Goal: Task Accomplishment & Management: Complete application form

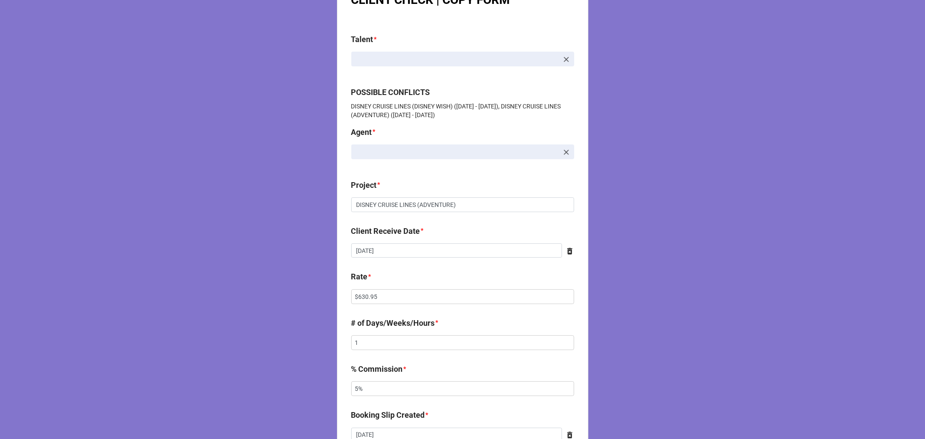
scroll to position [48, 0]
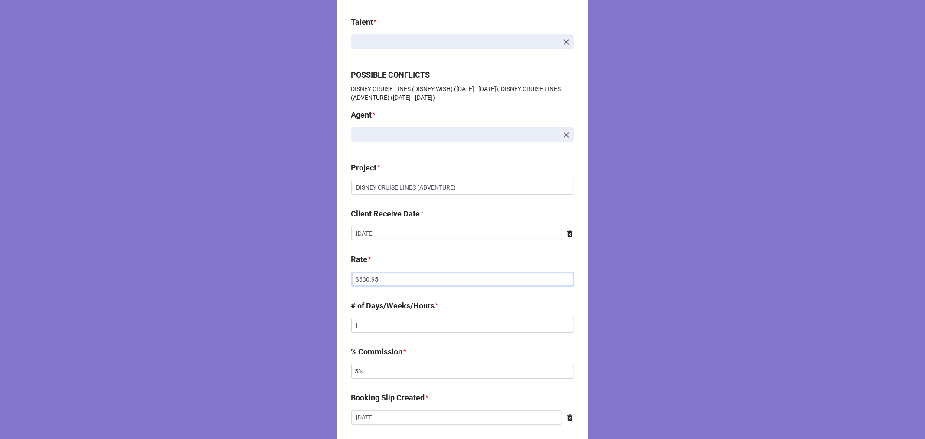
drag, startPoint x: 362, startPoint y: 277, endPoint x: 288, endPoint y: 236, distance: 84.4
click at [291, 264] on div "CLIENT CHECK | COPY FORM Talent * POSSIBLE CONFLICTS DISNEY CRUISE LINES (DISNE…" at bounding box center [462, 433] width 925 height 963
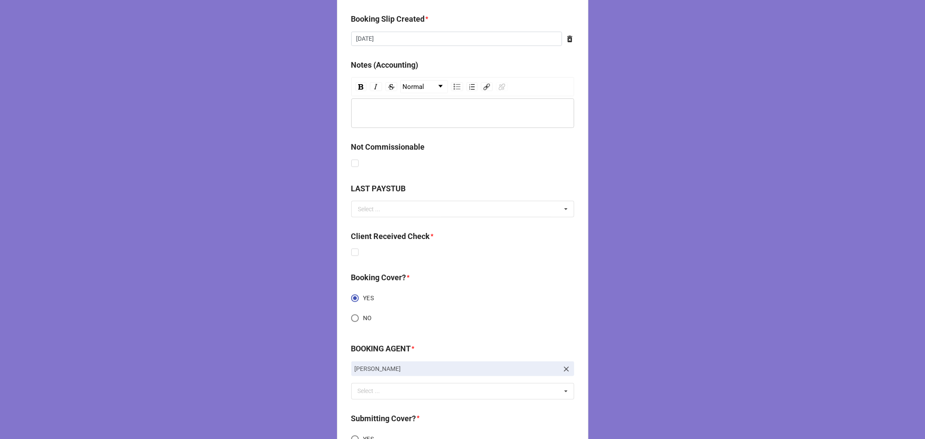
scroll to position [524, 0]
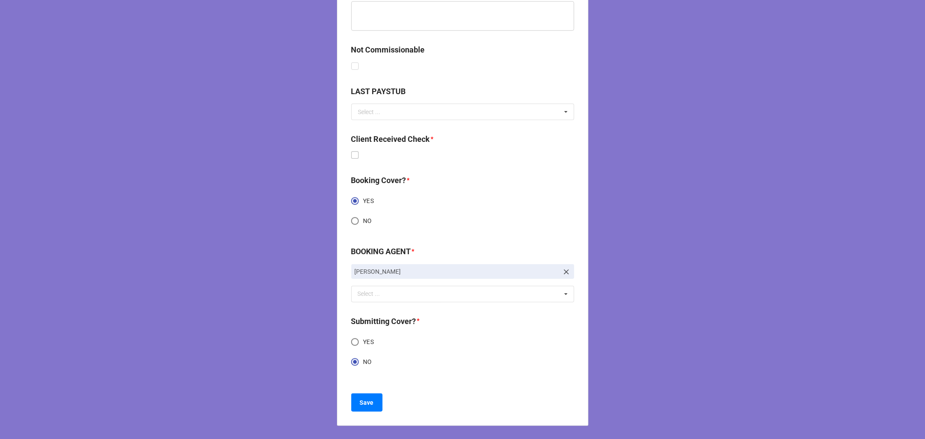
type input "$342.86"
click at [351, 151] on label at bounding box center [354, 151] width 7 height 0
checkbox input "true"
click at [361, 393] on button "Save" at bounding box center [366, 402] width 31 height 18
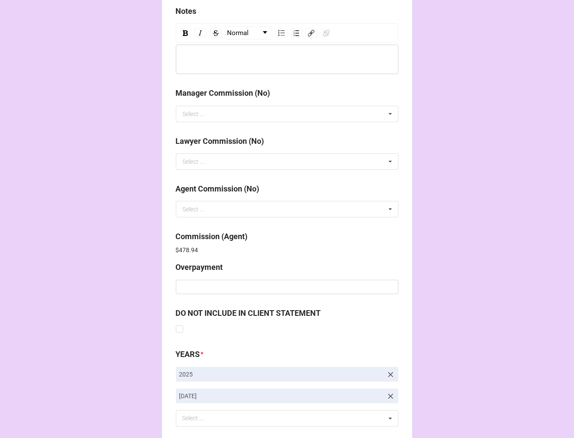
scroll to position [1034, 0]
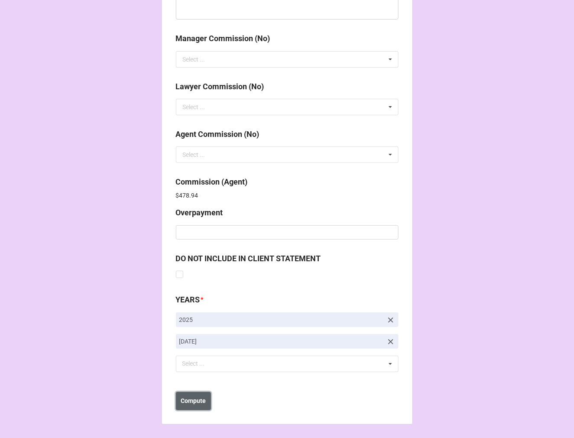
click at [194, 402] on b "Compute" at bounding box center [193, 401] width 25 height 9
click at [193, 404] on b "Save" at bounding box center [192, 401] width 14 height 9
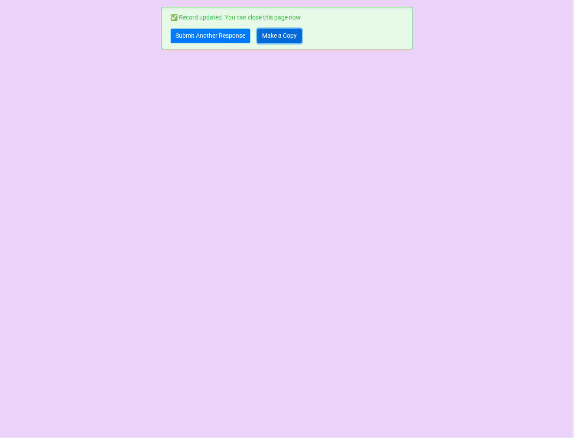
click at [290, 36] on link "Make a Copy" at bounding box center [280, 36] width 45 height 15
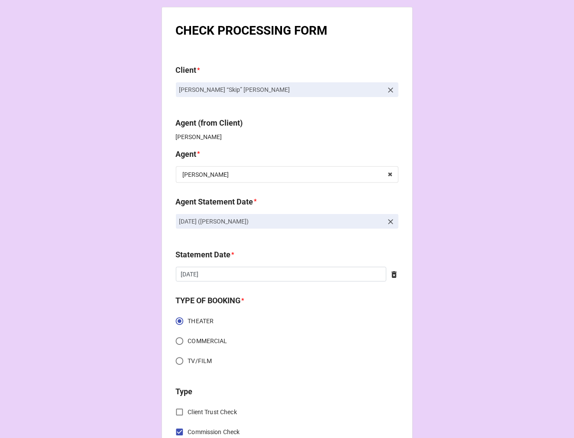
scroll to position [96, 0]
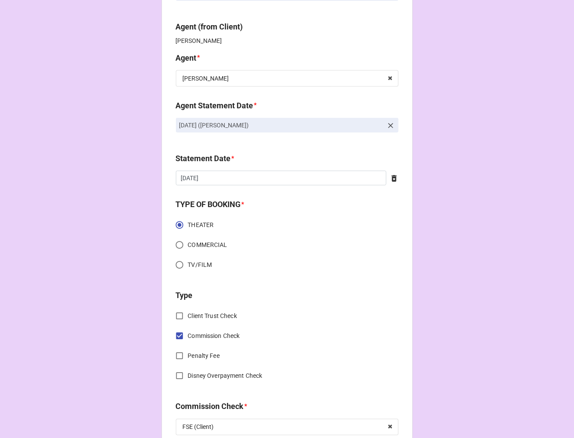
click at [387, 126] on icon at bounding box center [391, 125] width 9 height 9
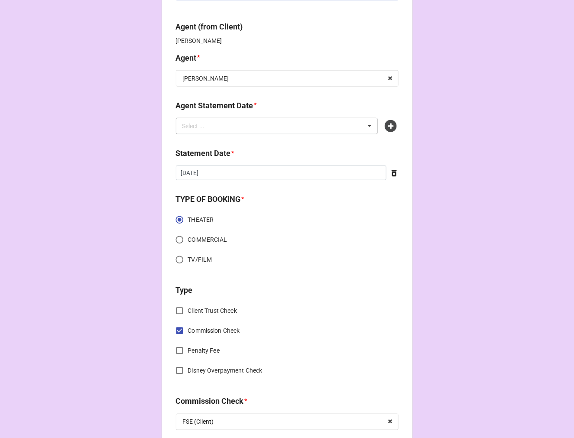
click at [329, 129] on div "Select ... No results found." at bounding box center [277, 126] width 202 height 16
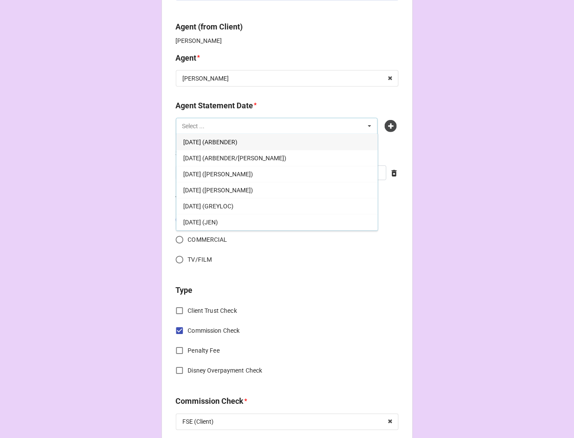
type input "j"
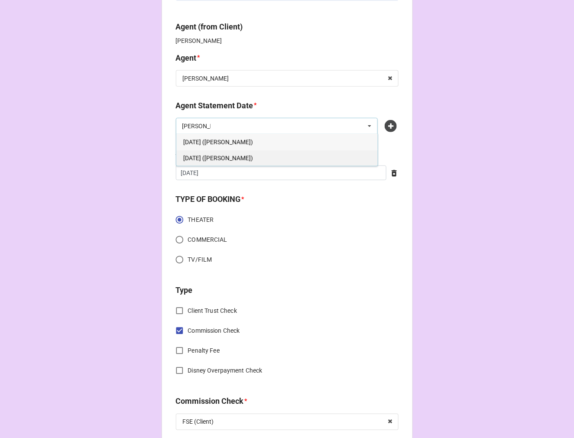
type input "kell"
click at [262, 163] on div "OCTOBER 3, 2025 (KELLIE)" at bounding box center [277, 158] width 202 height 16
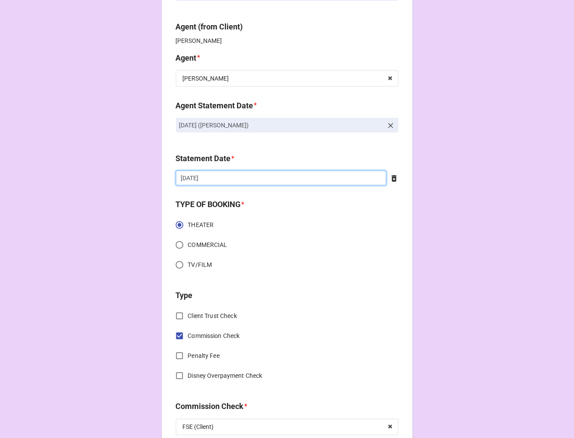
click at [235, 182] on input "9/5/2025" at bounding box center [281, 178] width 211 height 15
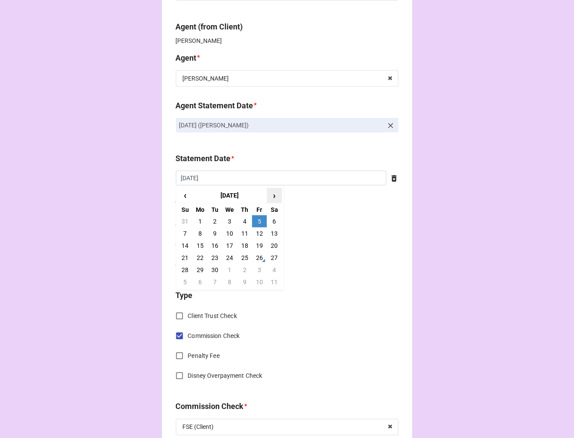
click at [274, 195] on span "›" at bounding box center [274, 196] width 14 height 14
click at [257, 224] on td "3" at bounding box center [259, 221] width 15 height 12
type input "10/3/2025"
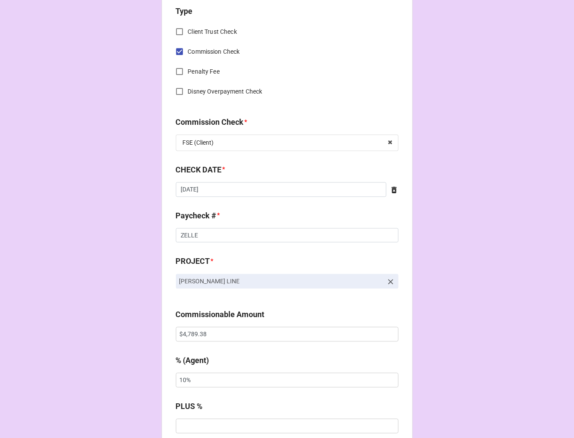
scroll to position [385, 0]
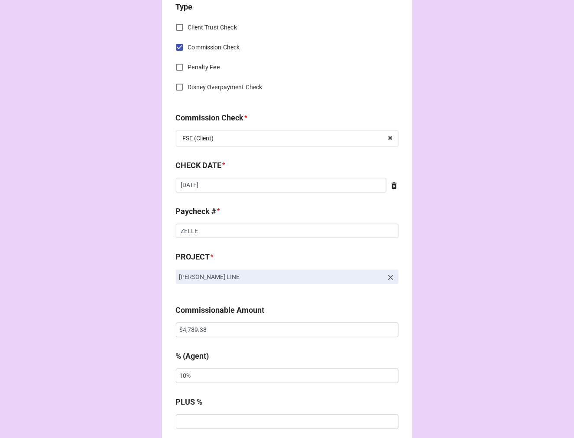
drag, startPoint x: 390, startPoint y: 185, endPoint x: 292, endPoint y: 198, distance: 99.3
click at [390, 186] on icon at bounding box center [394, 186] width 9 height 9
click at [275, 189] on input "text" at bounding box center [287, 185] width 223 height 15
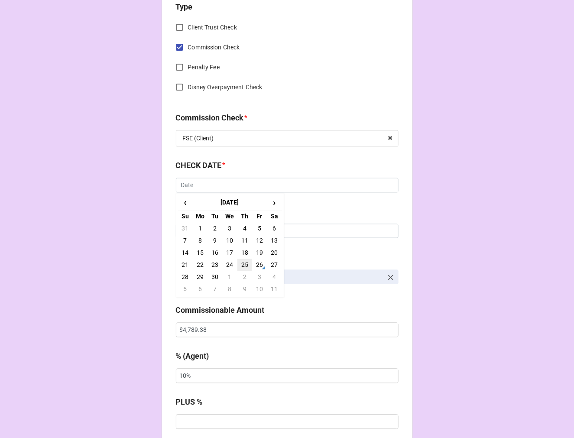
click at [241, 264] on td "25" at bounding box center [245, 265] width 15 height 12
type input "9/25/2025"
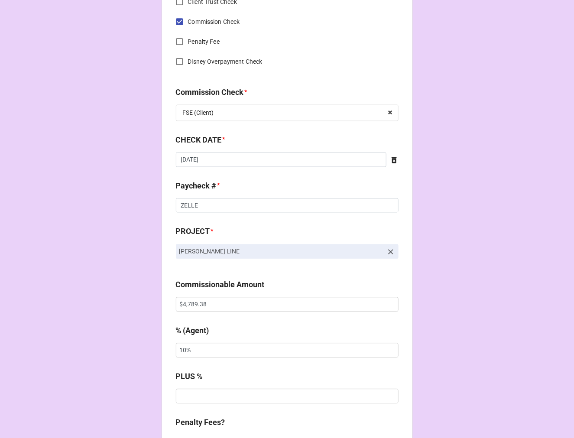
scroll to position [434, 0]
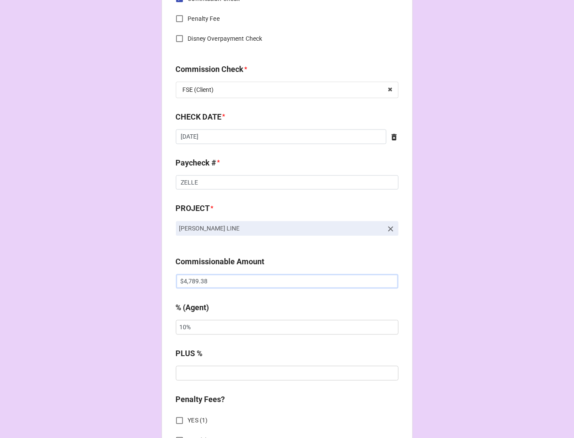
drag, startPoint x: 209, startPoint y: 284, endPoint x: 51, endPoint y: 264, distance: 159.9
click at [81, 267] on div "CHECK PROCESSING FORM Client * Spencer “Skip” Stewart Agent (from Client) Kelli…" at bounding box center [287, 287] width 574 height 1442
paste input "946.90"
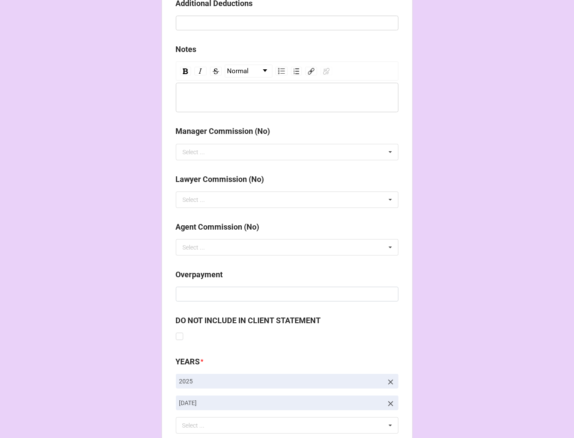
scroll to position [1004, 0]
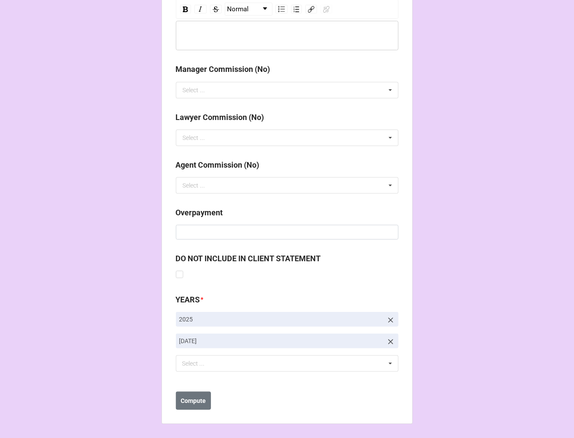
type input "$4,946.90"
click at [382, 347] on link "9-September 2025" at bounding box center [287, 341] width 223 height 15
click at [388, 342] on icon at bounding box center [391, 342] width 9 height 9
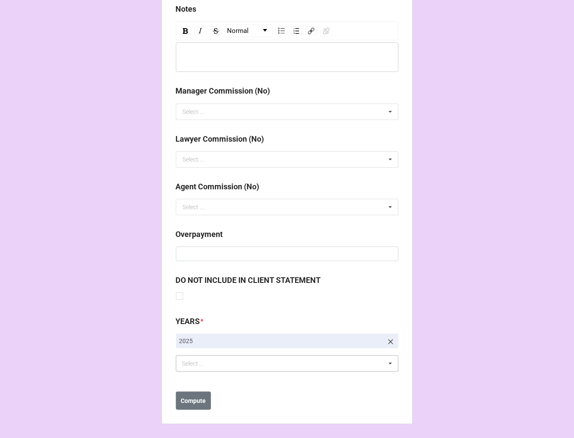
scroll to position [982, 0]
click at [314, 362] on div "Select ... No results found." at bounding box center [287, 363] width 223 height 16
type input "oct"
click at [201, 382] on span "[DATE]" at bounding box center [192, 379] width 18 height 7
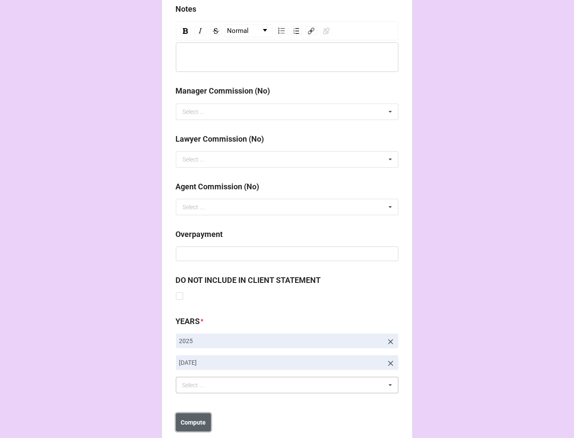
click at [192, 427] on button "Compute" at bounding box center [193, 423] width 35 height 18
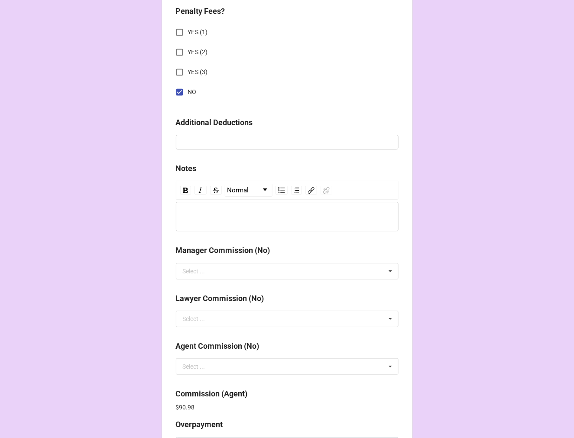
scroll to position [1011, 0]
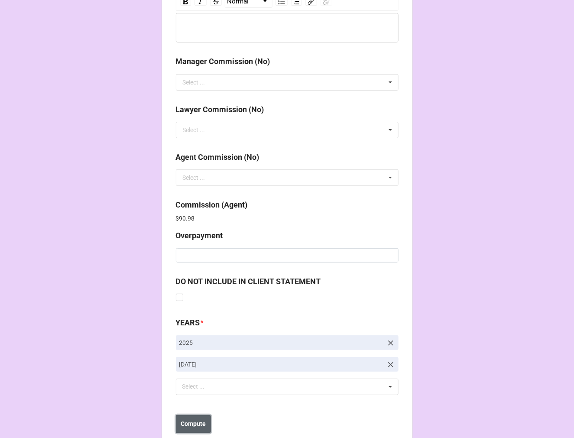
click at [182, 423] on b "Compute" at bounding box center [193, 424] width 25 height 9
click at [198, 424] on button "Save" at bounding box center [191, 424] width 31 height 18
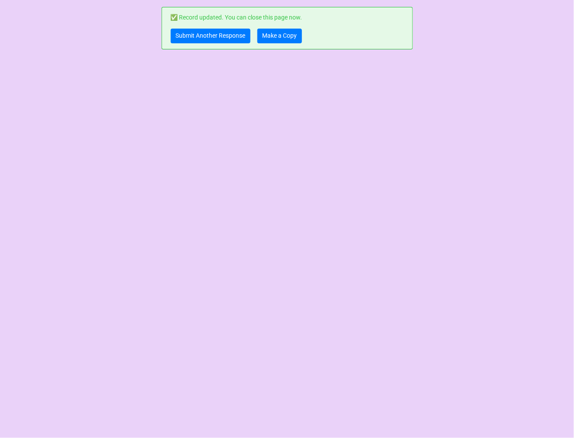
scroll to position [0, 0]
click at [271, 38] on link "Make a Copy" at bounding box center [280, 36] width 45 height 15
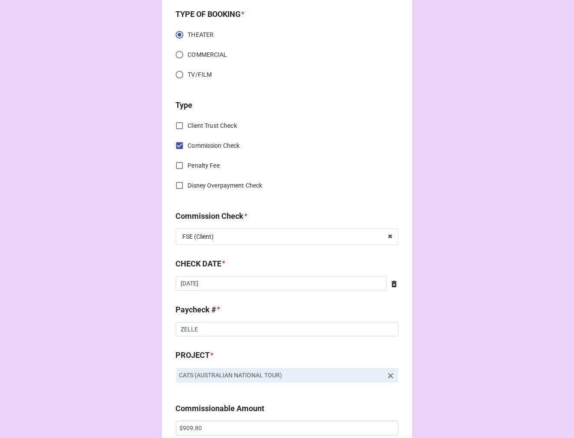
scroll to position [289, 0]
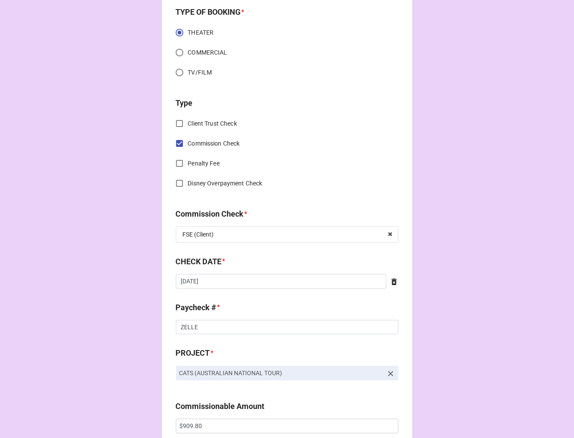
click at [395, 284] on icon at bounding box center [394, 282] width 9 height 9
click at [209, 286] on input "text" at bounding box center [287, 281] width 223 height 15
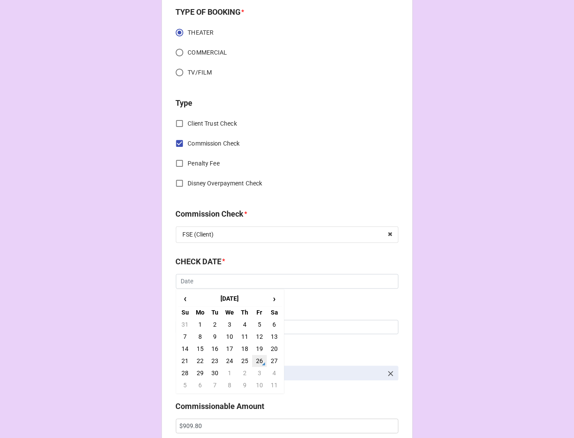
click at [258, 361] on td "26" at bounding box center [259, 361] width 15 height 12
type input "9/26/2025"
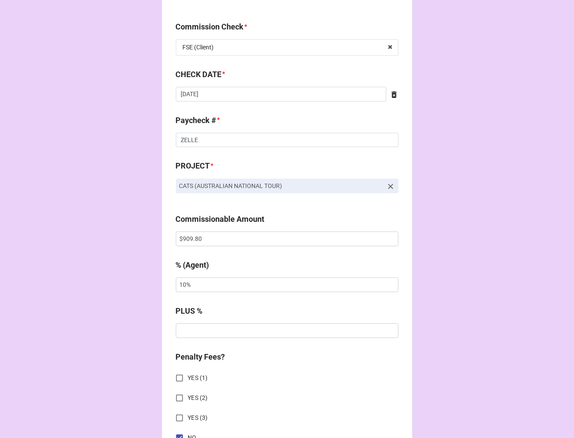
scroll to position [482, 0]
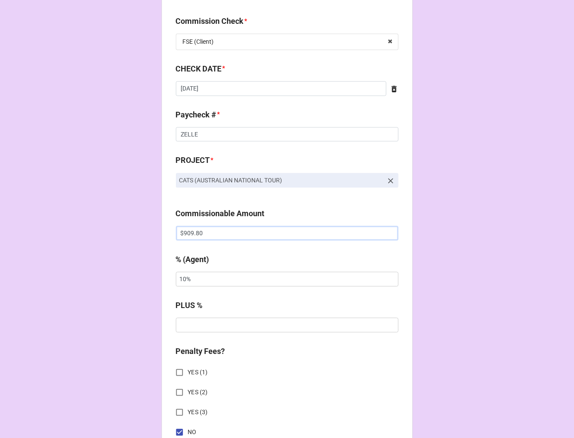
drag, startPoint x: 202, startPoint y: 232, endPoint x: 18, endPoint y: 241, distance: 184.4
click at [93, 237] on div "CHECK PROCESSING FORM Client * Gabriyel Thomas Agent (from Client) Tiera Agent …" at bounding box center [287, 239] width 574 height 1442
paste input "596.99"
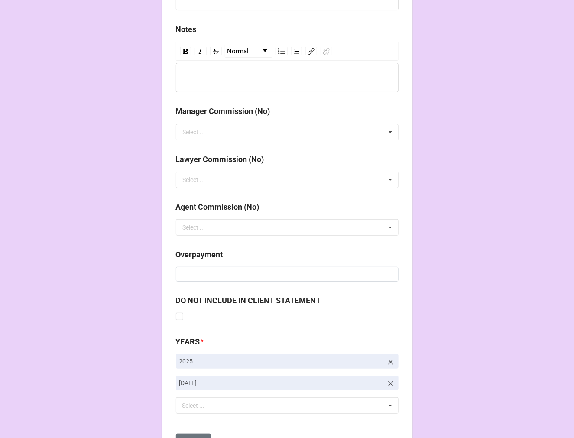
scroll to position [1004, 0]
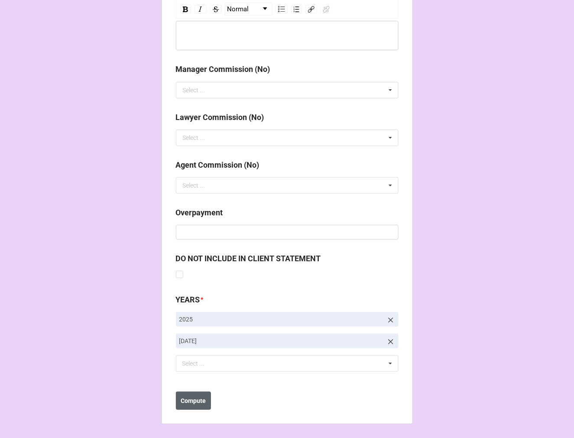
type input "$596.99"
click at [183, 399] on b "Compute" at bounding box center [193, 401] width 25 height 9
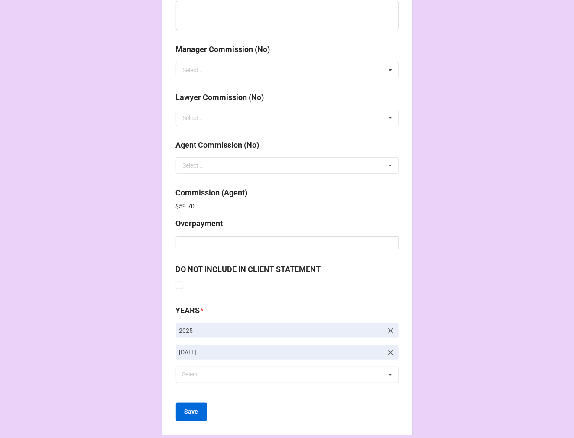
scroll to position [1034, 0]
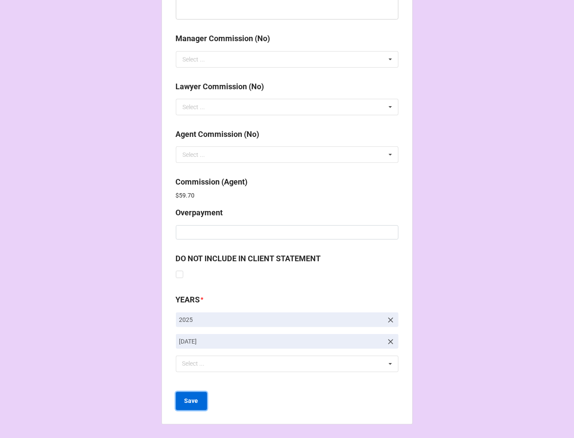
click at [192, 397] on b "Save" at bounding box center [192, 401] width 14 height 9
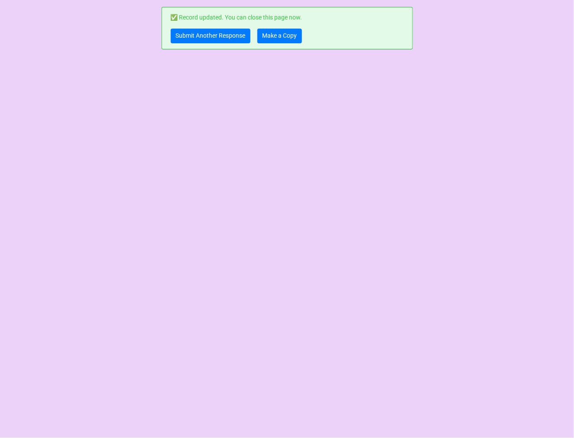
scroll to position [0, 0]
click at [228, 30] on link "Submit Another Response" at bounding box center [211, 36] width 80 height 15
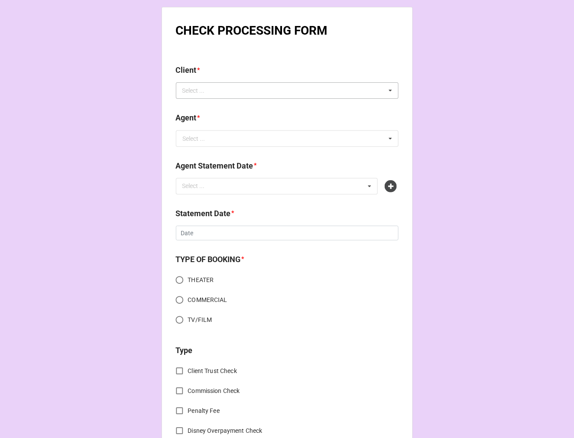
click at [227, 91] on div "Select ... No results found." at bounding box center [287, 90] width 223 height 16
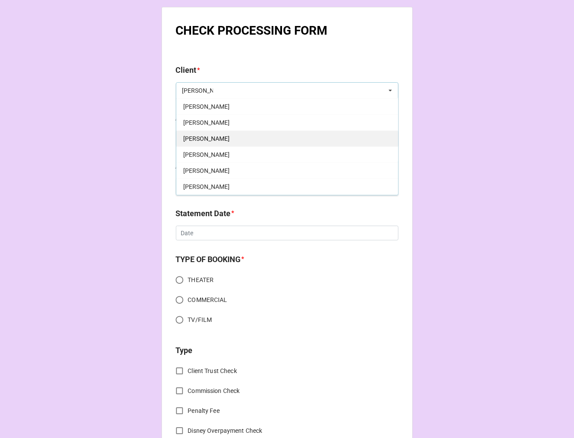
scroll to position [96, 0]
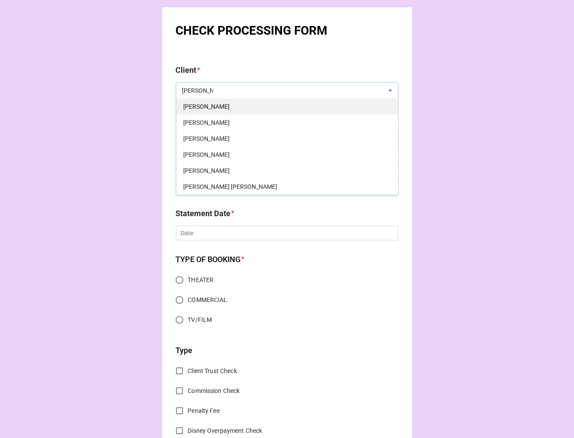
type input "[PERSON_NAME]"
click at [208, 101] on div "[PERSON_NAME]" at bounding box center [287, 106] width 222 height 16
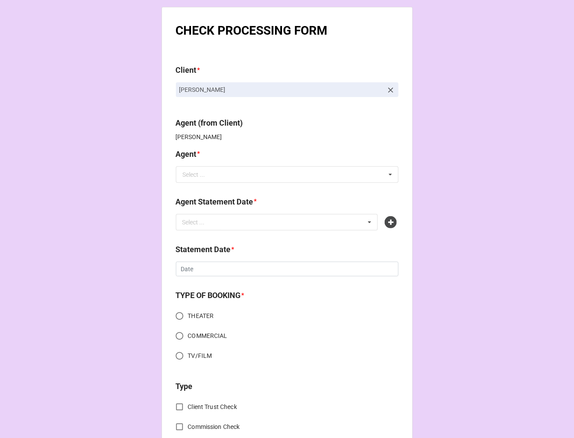
click at [225, 175] on input "text" at bounding box center [288, 175] width 222 height 16
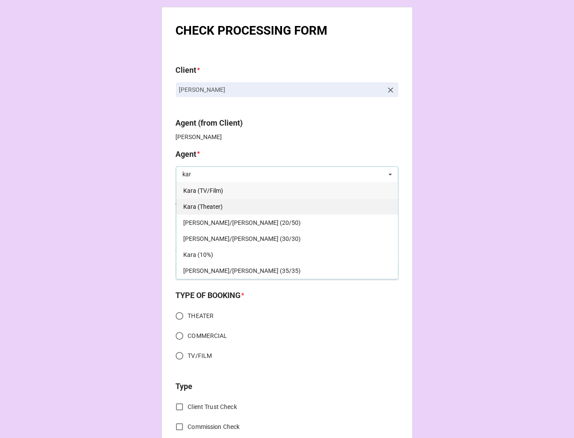
type input "kar"
click at [222, 206] on div "Kara (Theater)" at bounding box center [287, 207] width 222 height 16
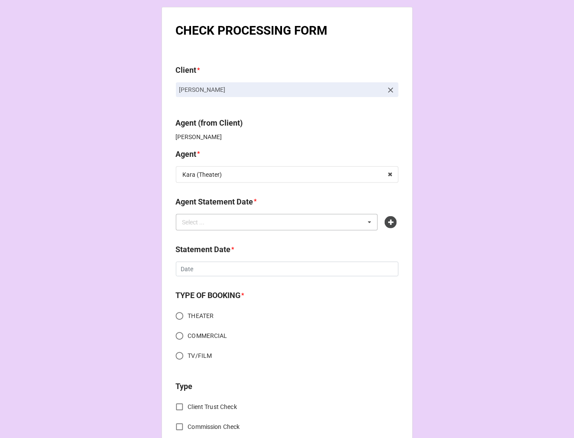
click at [218, 218] on div "Select ... No results found." at bounding box center [277, 222] width 202 height 16
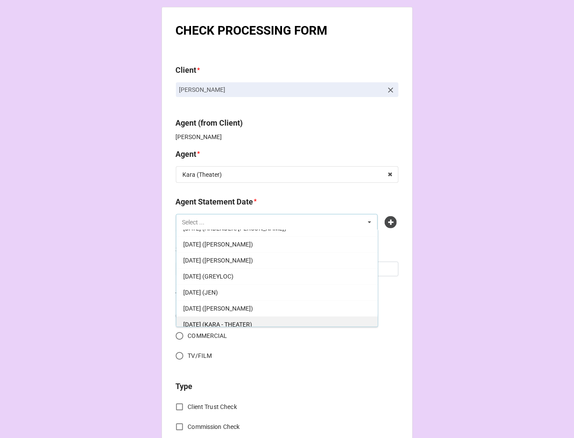
scroll to position [48, 0]
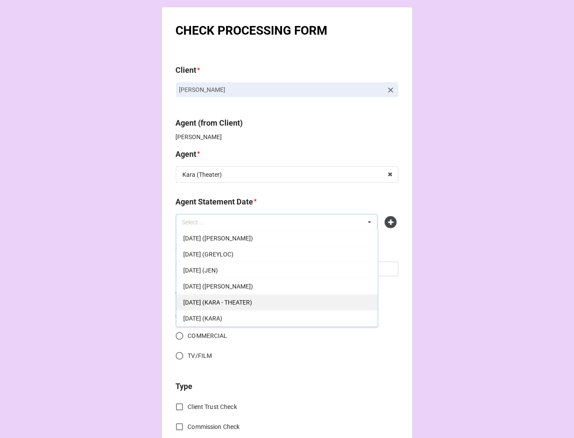
click at [291, 295] on div "[DATE] (KARA - THEATER)" at bounding box center [277, 302] width 202 height 16
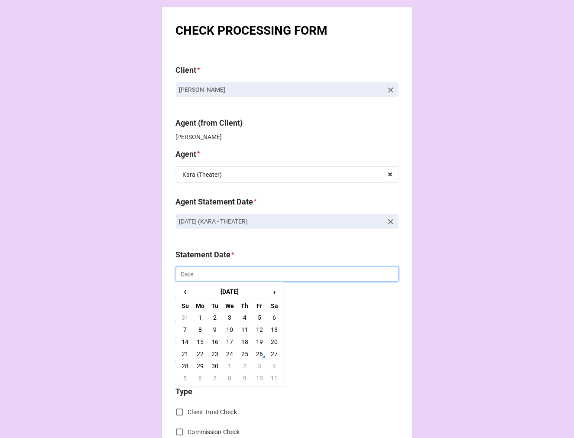
click at [213, 275] on input "text" at bounding box center [287, 274] width 223 height 15
click at [253, 367] on td "3" at bounding box center [259, 366] width 15 height 12
type input "[DATE]"
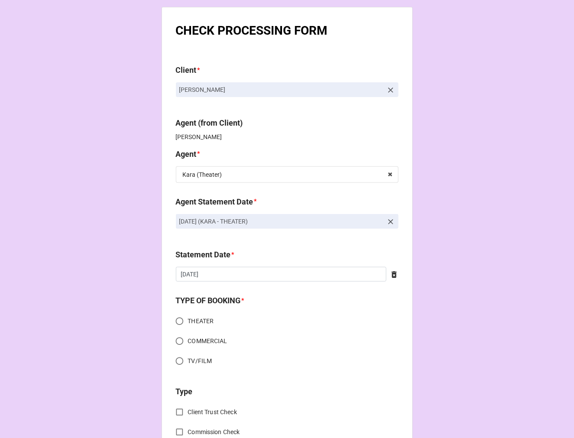
click at [175, 319] on input "THEATER" at bounding box center [179, 321] width 17 height 17
radio input "true"
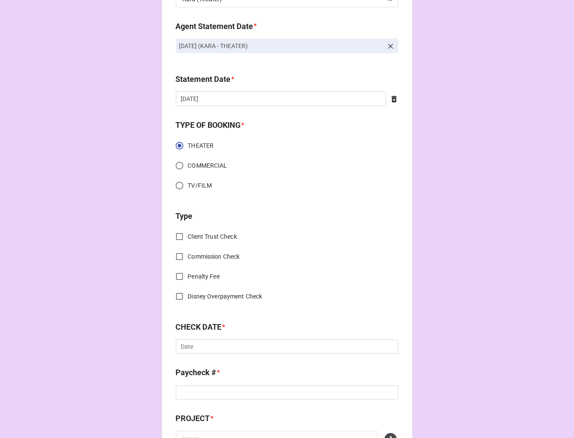
scroll to position [192, 0]
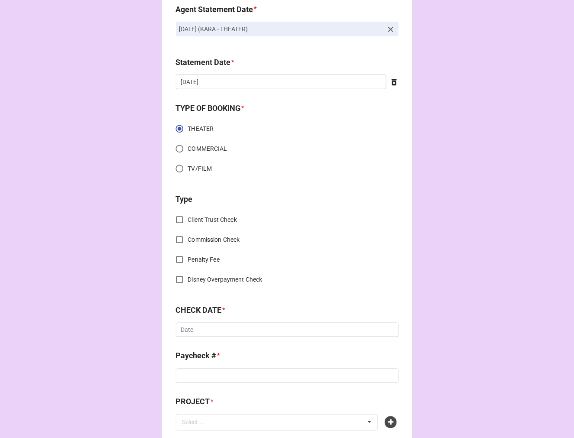
click at [179, 241] on input "Commission Check" at bounding box center [179, 239] width 17 height 17
checkbox input "true"
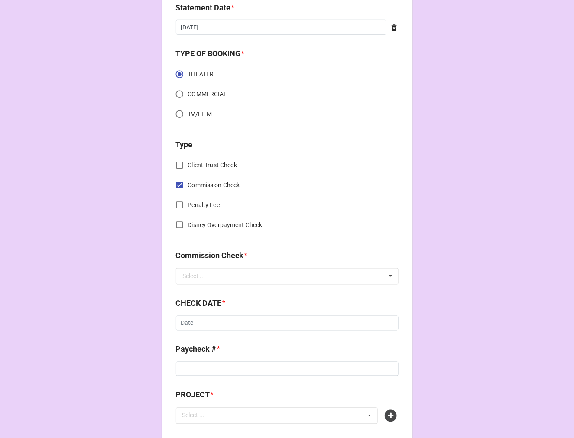
scroll to position [289, 0]
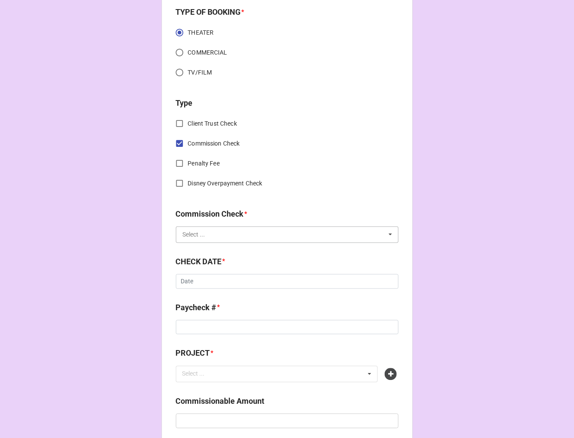
click at [209, 231] on input "text" at bounding box center [288, 235] width 222 height 16
click at [208, 243] on div "FSE (Client)" at bounding box center [287, 251] width 222 height 16
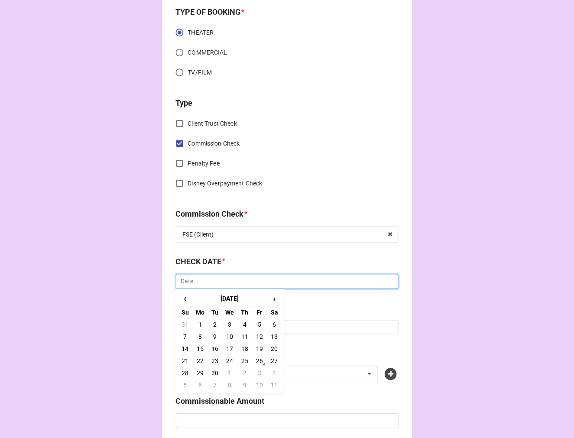
click at [220, 284] on input "text" at bounding box center [287, 281] width 223 height 15
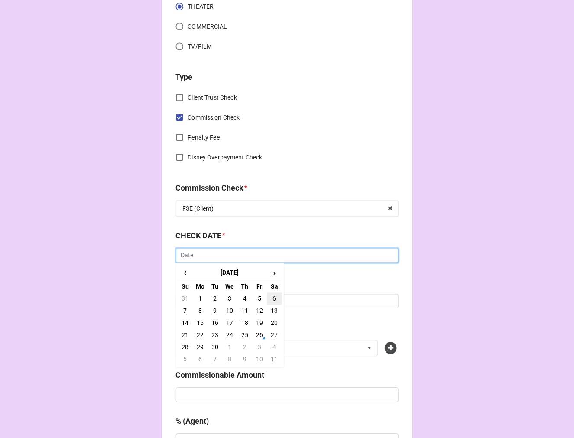
scroll to position [337, 0]
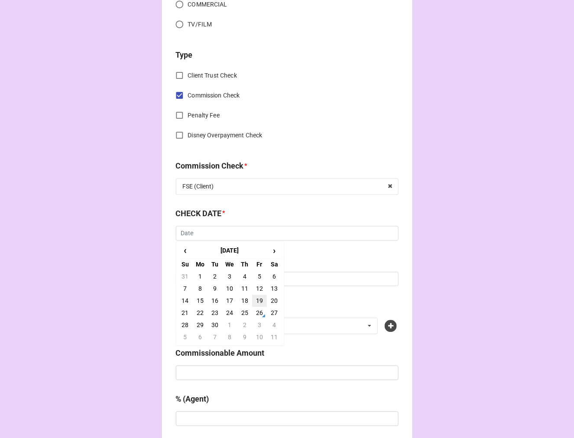
click at [254, 304] on td "19" at bounding box center [259, 301] width 15 height 12
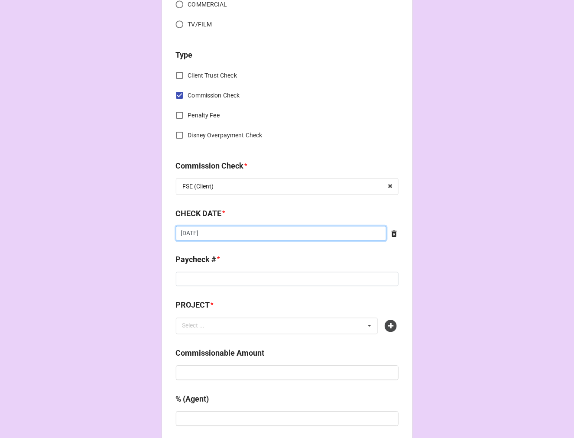
click at [218, 227] on input "9/19/2025" at bounding box center [281, 233] width 211 height 15
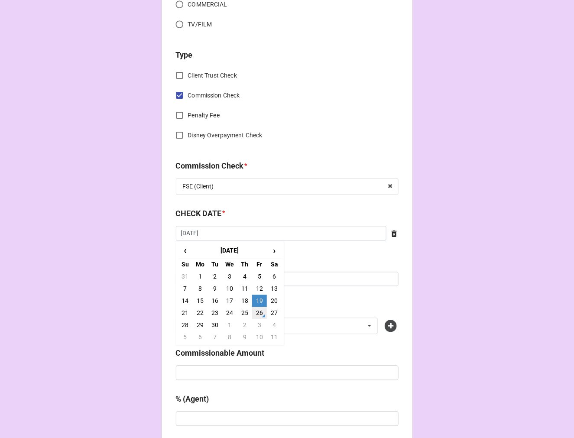
click at [258, 310] on td "26" at bounding box center [259, 313] width 15 height 12
type input "[DATE]"
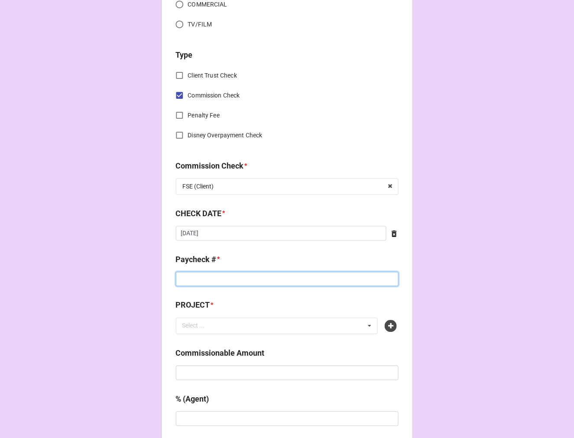
click at [239, 277] on input at bounding box center [287, 279] width 223 height 15
type input "ZELLE"
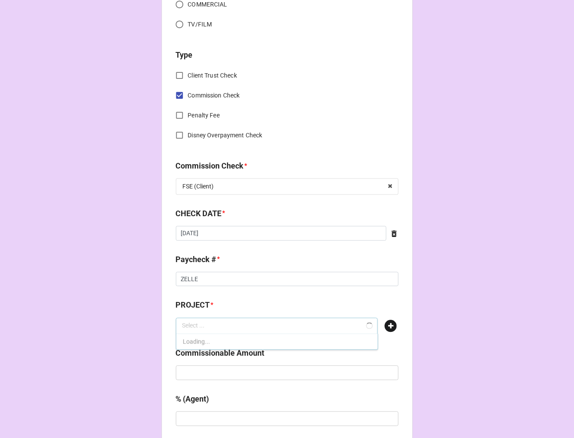
click at [387, 328] on icon at bounding box center [391, 326] width 12 height 12
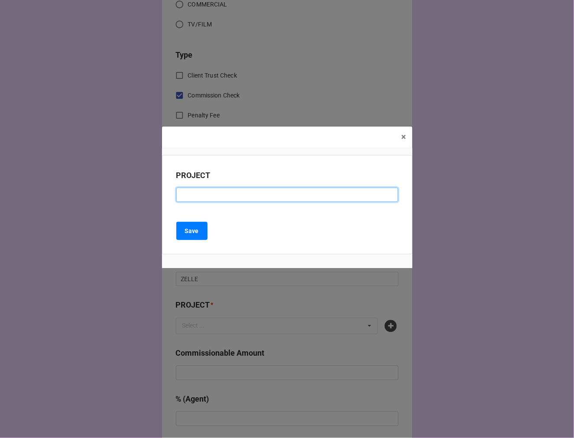
click at [266, 192] on input at bounding box center [287, 195] width 222 height 15
paste input "TOOTSIE ([US_STATE][GEOGRAPHIC_DATA])"
type input "TOOTSIE ([US_STATE][GEOGRAPHIC_DATA])"
click at [190, 241] on div "PROJECT TOOTSIE (ARIZONA BROADWAY THEATRE) Save" at bounding box center [287, 205] width 251 height 100
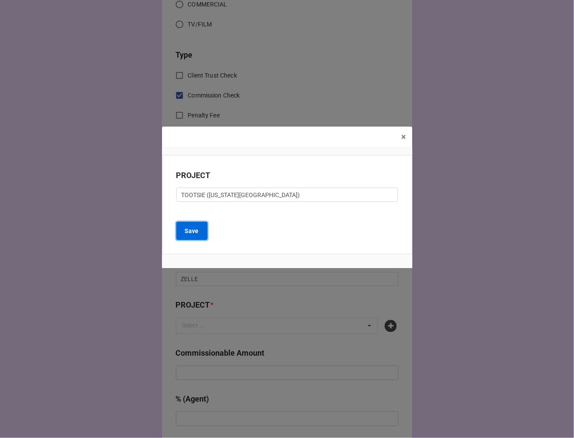
click at [189, 237] on button "Save" at bounding box center [191, 231] width 31 height 18
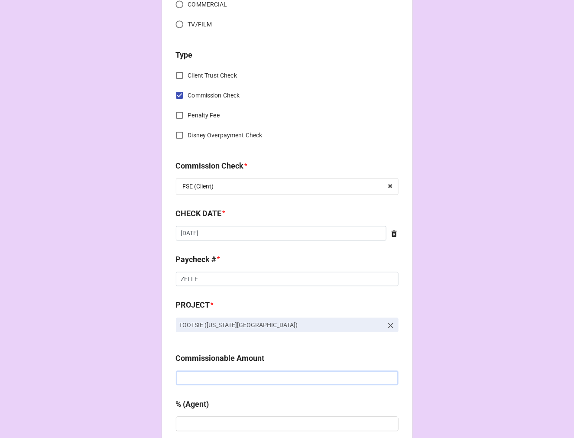
click at [231, 374] on input "text" at bounding box center [287, 378] width 223 height 15
paste input "$1,800.00"
type input "$1,800.00"
click at [251, 427] on input "text" at bounding box center [287, 424] width 223 height 15
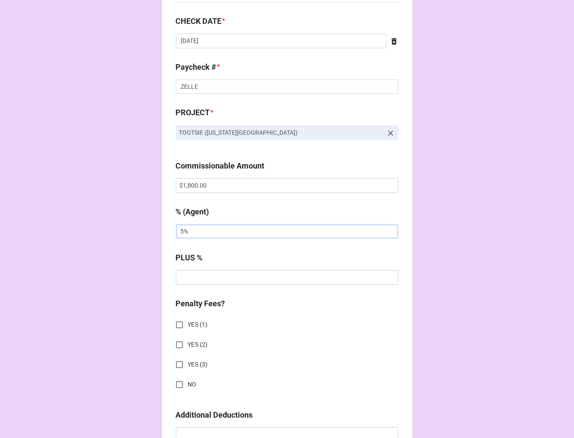
scroll to position [722, 0]
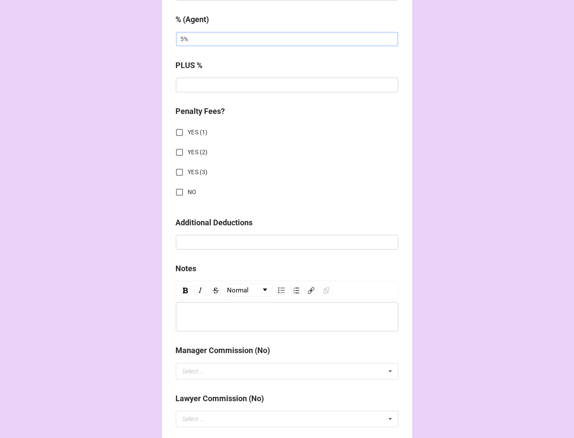
type input "5%"
click at [176, 186] on input "NO" at bounding box center [179, 192] width 17 height 17
checkbox input "true"
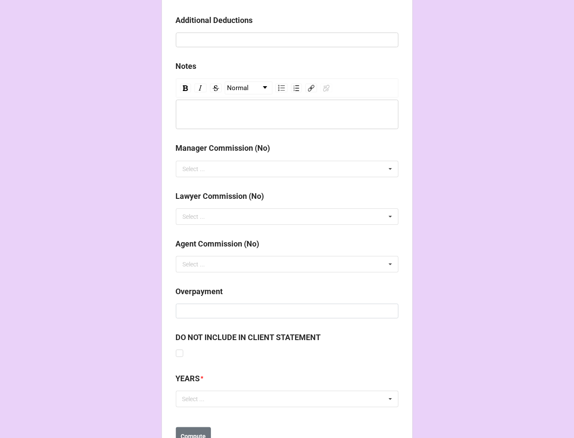
scroll to position [960, 0]
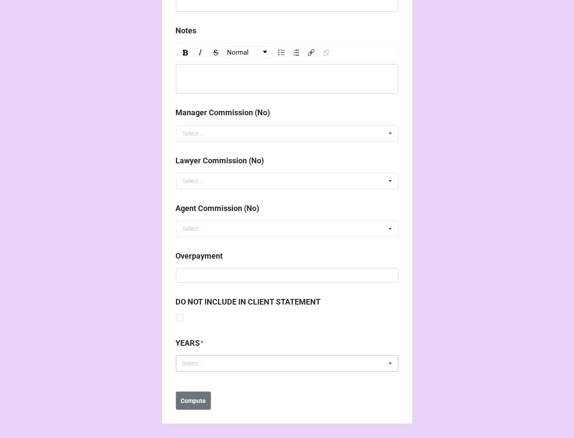
click at [205, 362] on div "Select ..." at bounding box center [198, 364] width 37 height 10
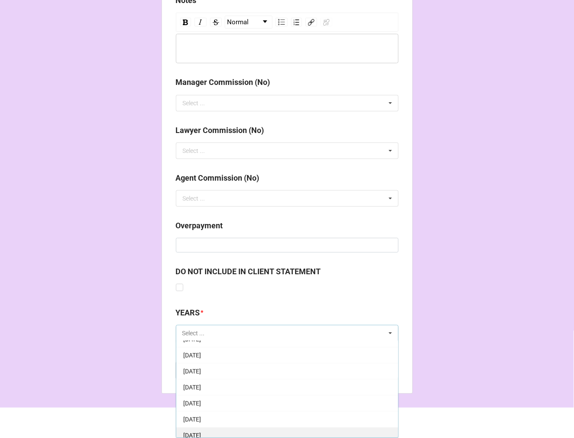
scroll to position [96, 0]
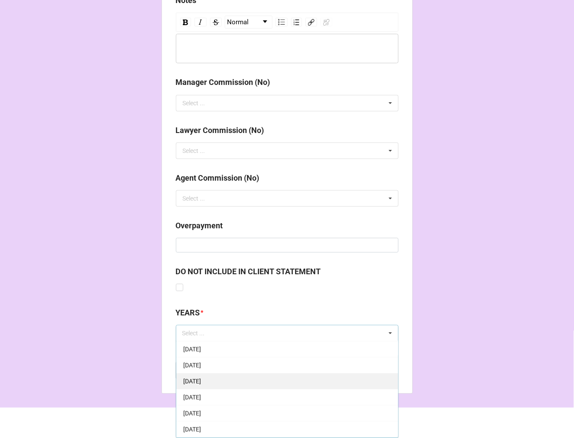
click at [237, 395] on div "[DATE]" at bounding box center [287, 397] width 222 height 16
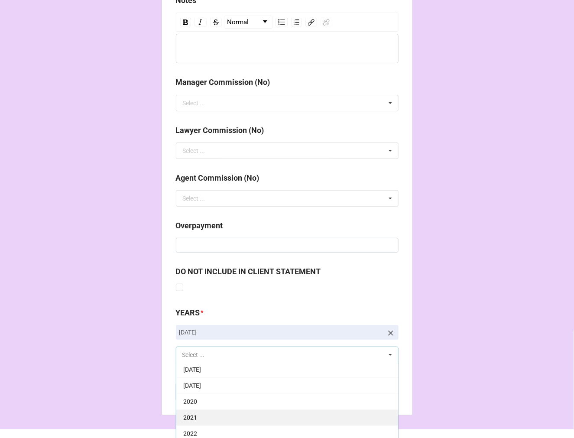
scroll to position [192, 0]
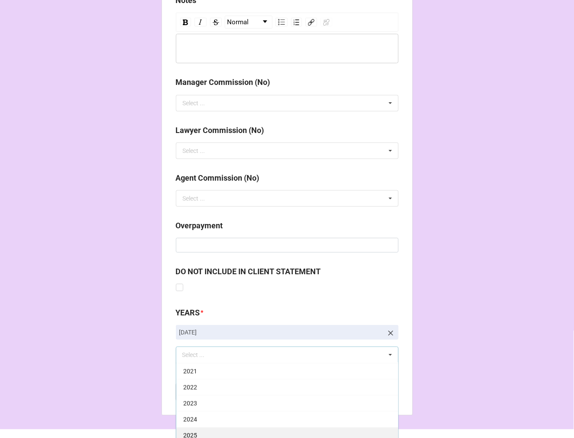
click at [227, 432] on div "2025" at bounding box center [287, 435] width 222 height 16
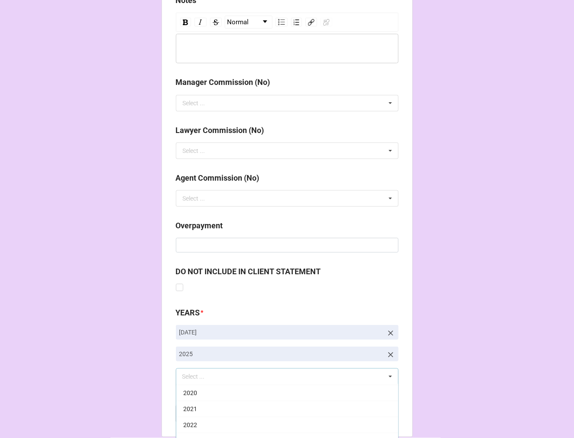
drag, startPoint x: 470, startPoint y: 278, endPoint x: 324, endPoint y: 372, distance: 172.9
click at [191, 414] on b "Compute" at bounding box center [193, 414] width 25 height 9
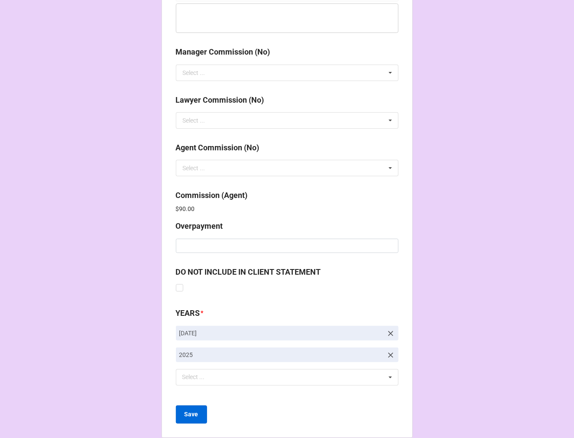
scroll to position [1034, 0]
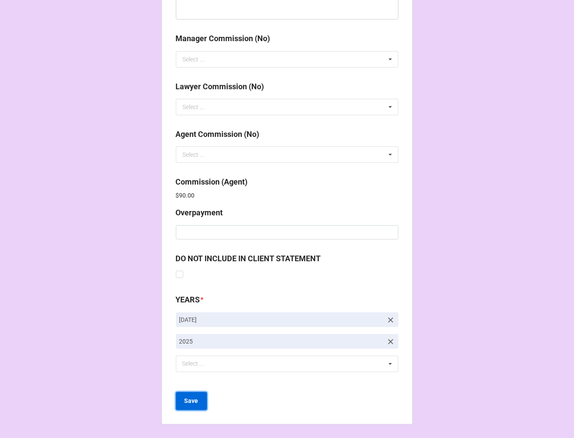
click at [182, 401] on button "Save" at bounding box center [191, 401] width 31 height 18
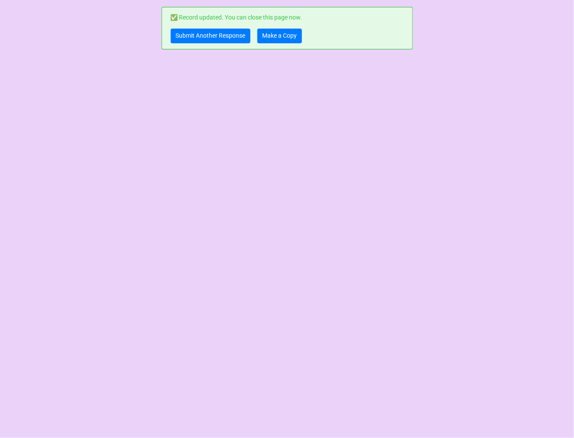
scroll to position [0, 0]
click at [275, 36] on link "Make a Copy" at bounding box center [280, 36] width 45 height 15
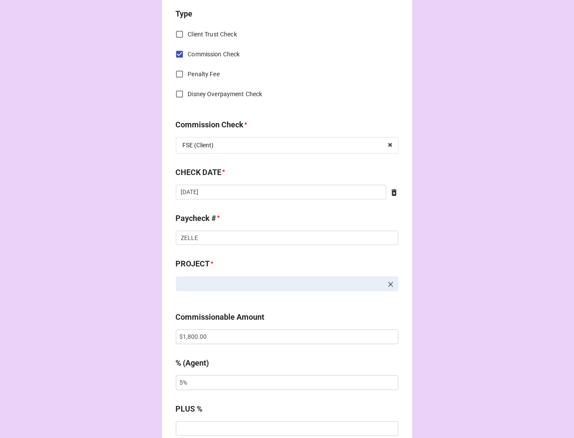
scroll to position [385, 0]
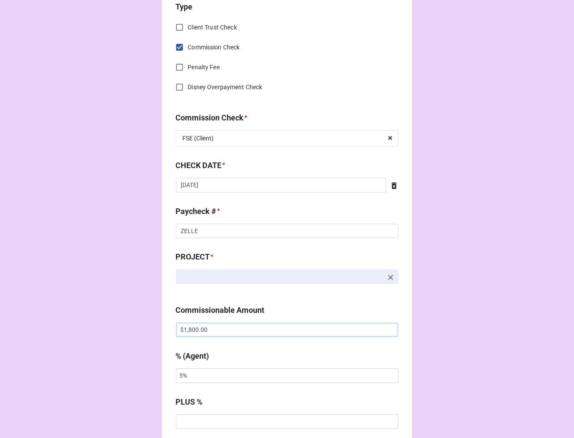
drag, startPoint x: 220, startPoint y: 324, endPoint x: 135, endPoint y: 293, distance: 90.8
click at [165, 316] on div "CHECK PROCESSING FORM Client * Agent (from Client) Kara Agent * [PERSON_NAME] (…" at bounding box center [287, 332] width 251 height 1421
type input "$3,000.00"
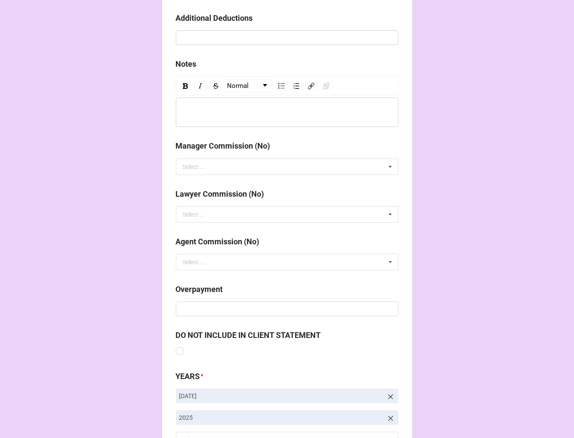
scroll to position [1004, 0]
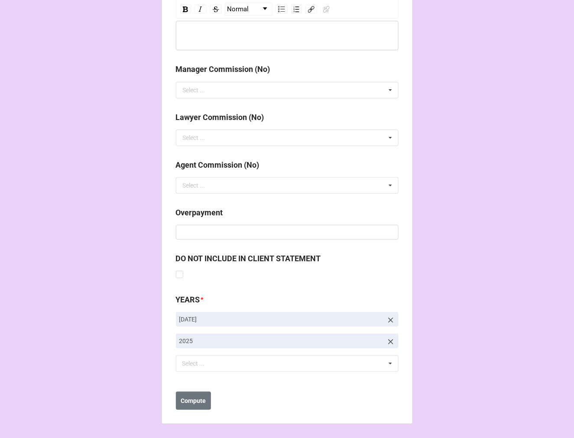
type input "10%"
drag, startPoint x: 188, startPoint y: 411, endPoint x: 185, endPoint y: 404, distance: 6.6
click at [185, 404] on b "Compute" at bounding box center [193, 401] width 25 height 9
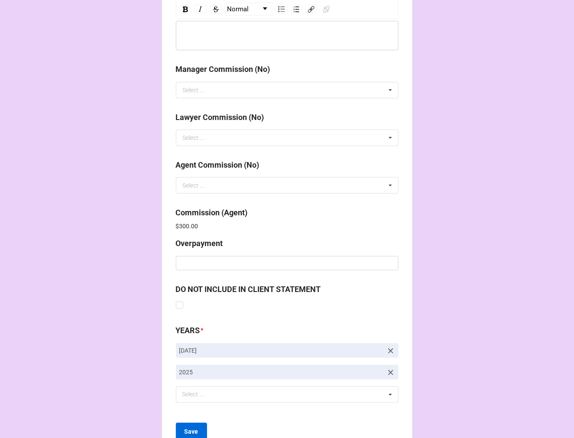
scroll to position [1034, 0]
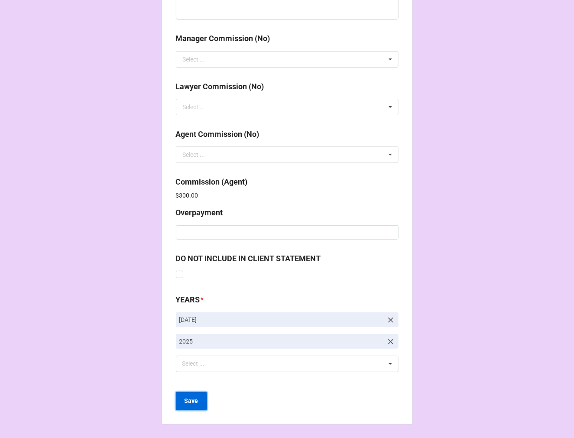
click at [185, 404] on b "Save" at bounding box center [192, 401] width 14 height 9
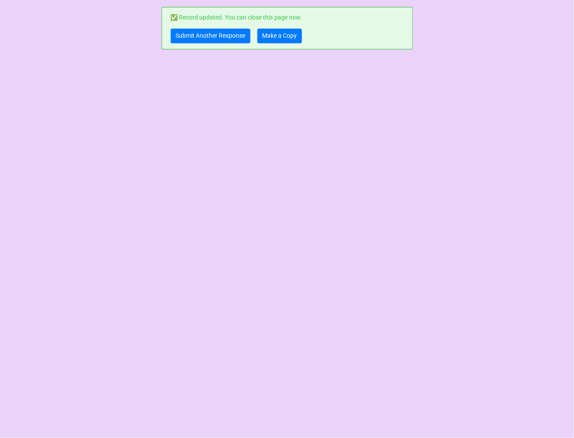
scroll to position [0, 0]
